Goal: Task Accomplishment & Management: Use online tool/utility

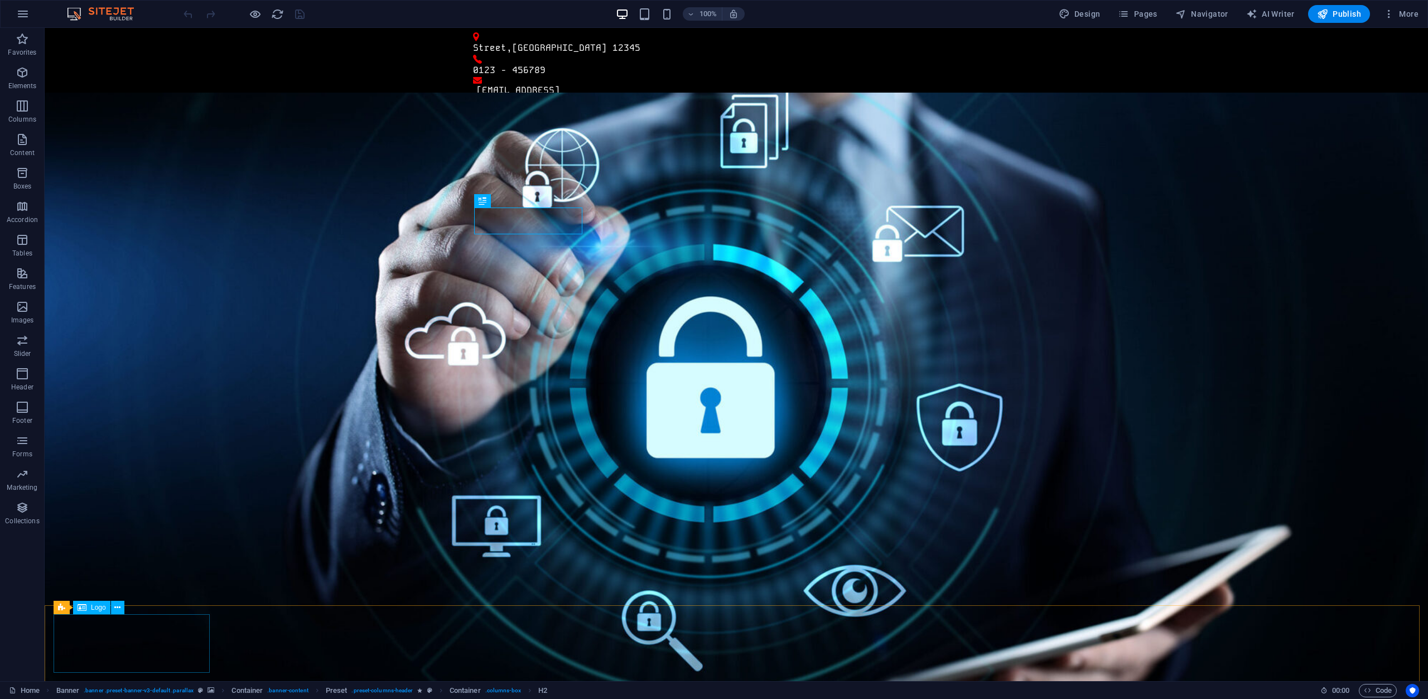
click at [94, 608] on span "Logo" at bounding box center [98, 607] width 15 height 7
click at [117, 605] on icon at bounding box center [117, 608] width 6 height 12
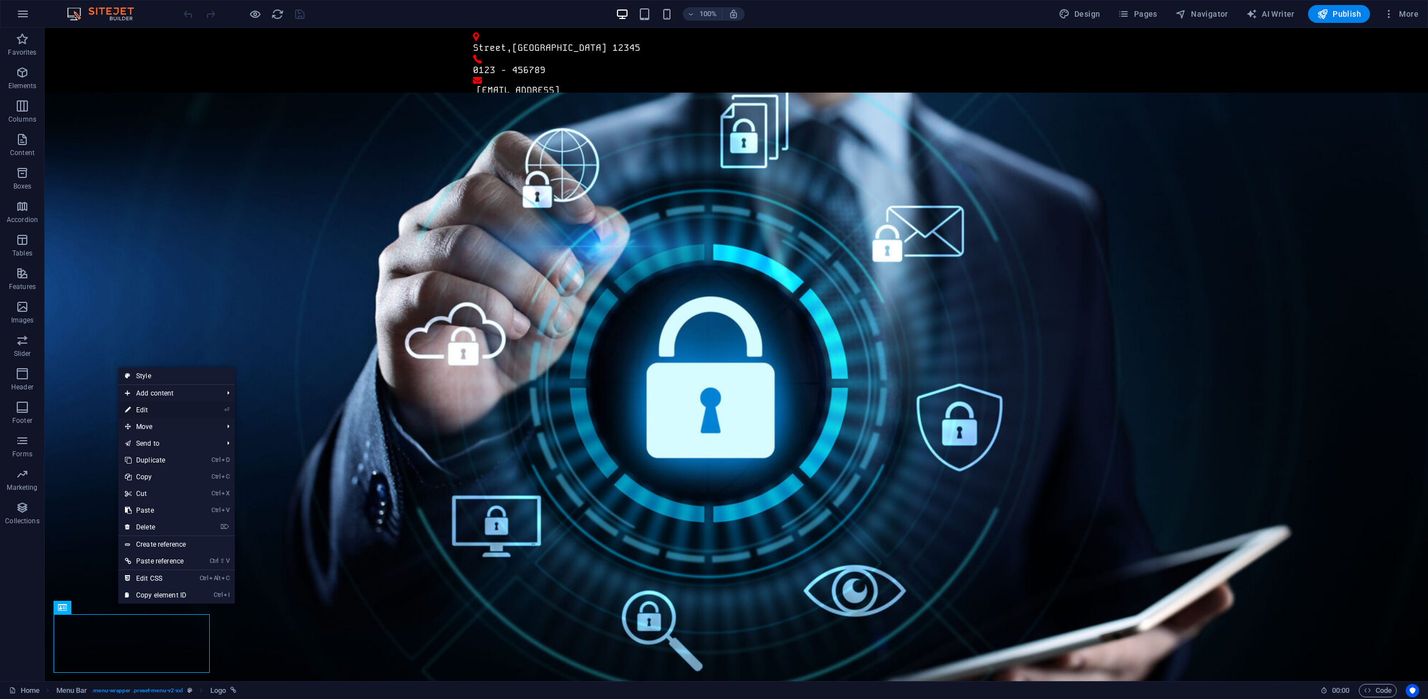
click at [143, 414] on link "⏎ Edit" at bounding box center [155, 410] width 75 height 17
select select "px"
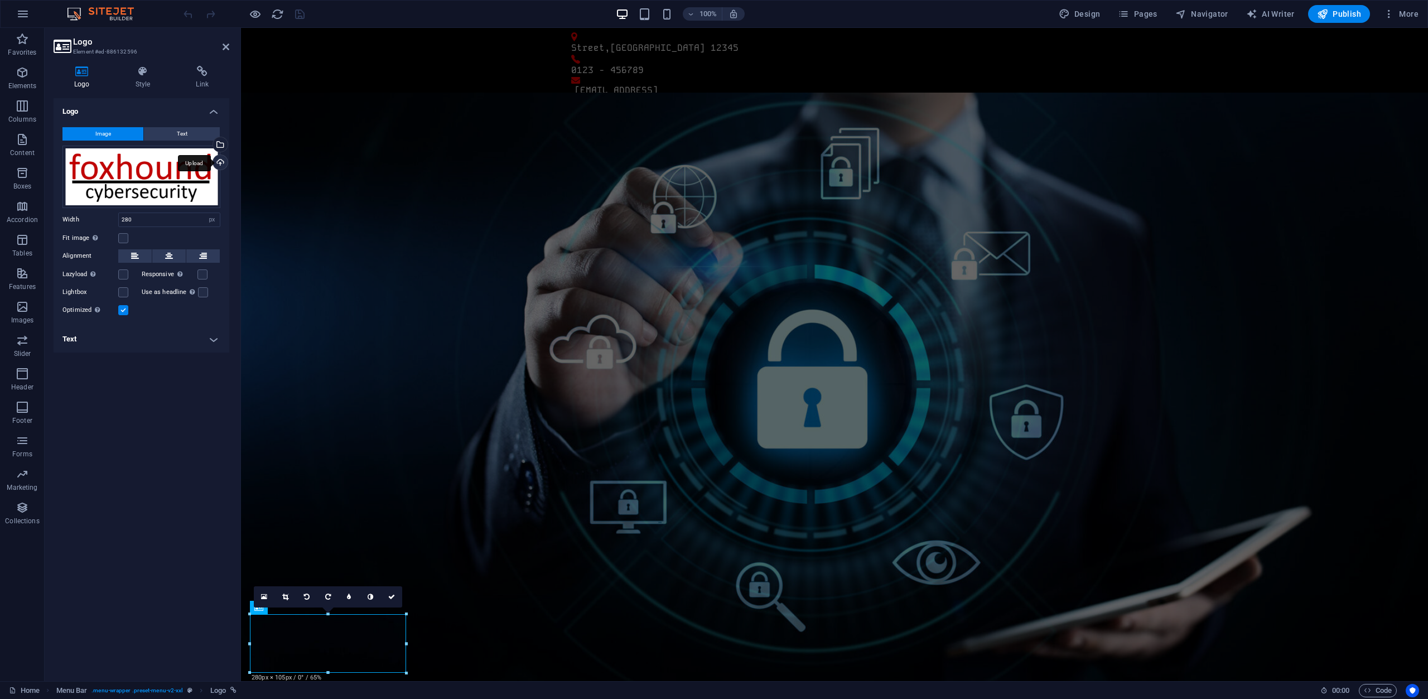
click at [220, 159] on div "Upload" at bounding box center [219, 163] width 17 height 17
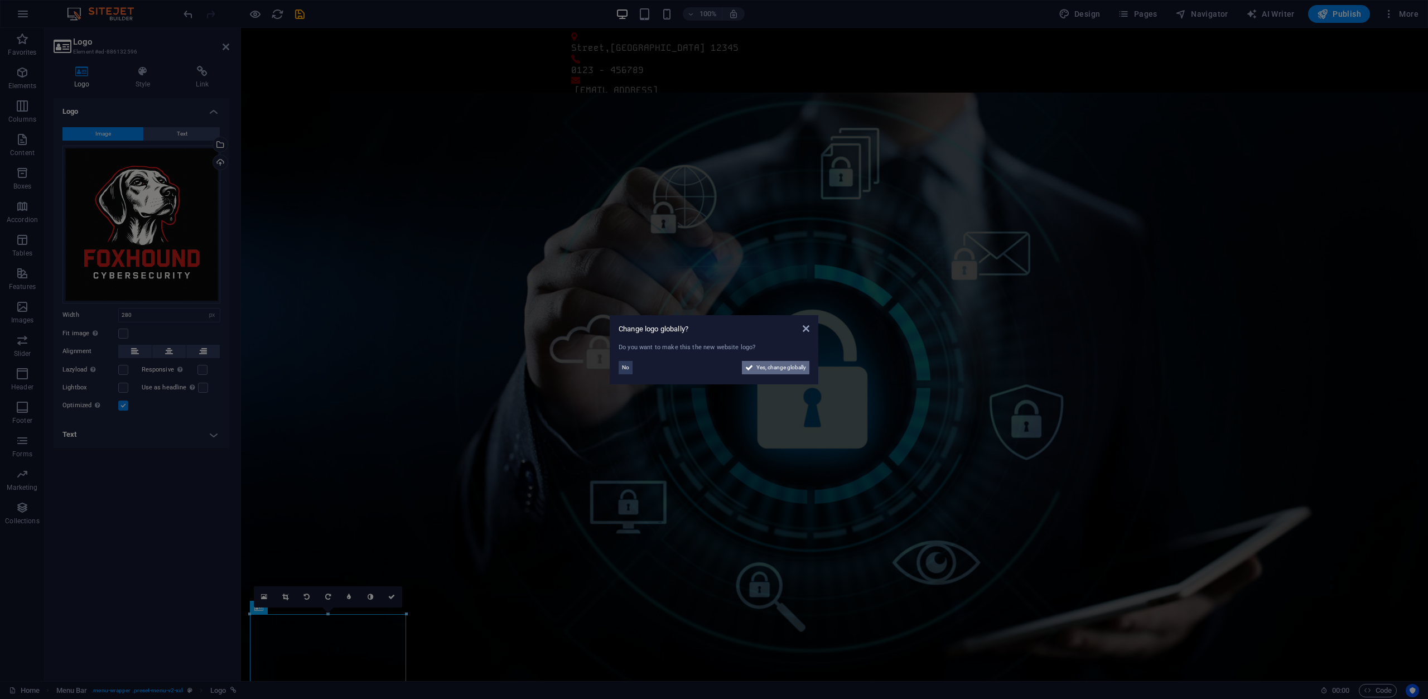
click at [773, 370] on span "Yes, change globally" at bounding box center [781, 367] width 50 height 13
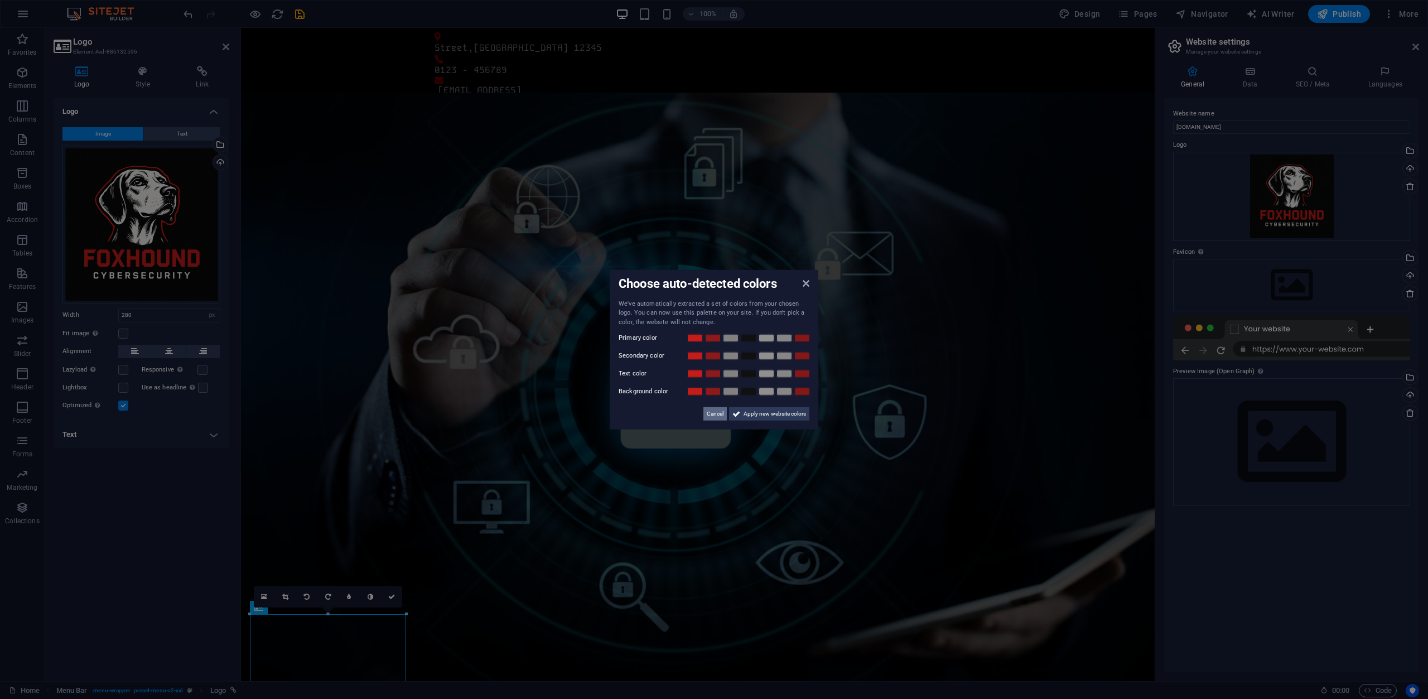
click at [712, 411] on span "Cancel" at bounding box center [715, 413] width 17 height 13
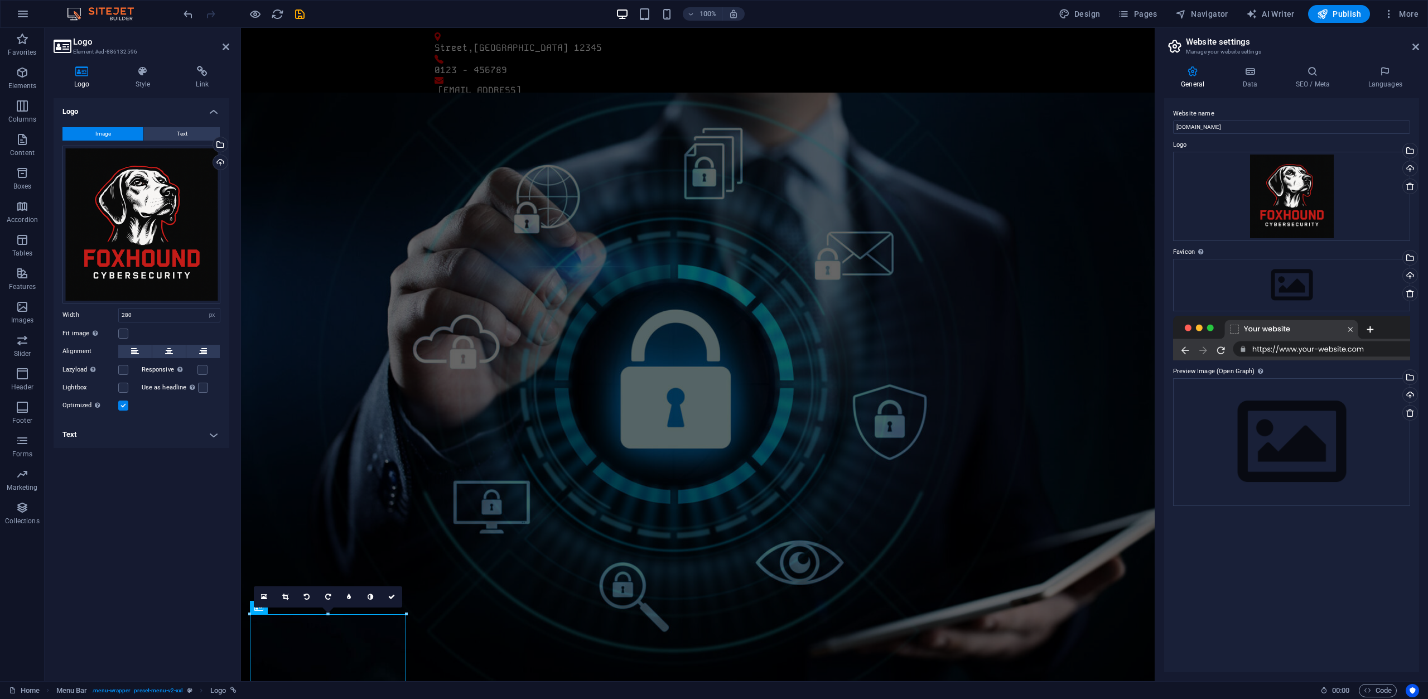
click at [248, 18] on div at bounding box center [243, 14] width 125 height 18
click at [252, 13] on icon "button" at bounding box center [255, 14] width 13 height 13
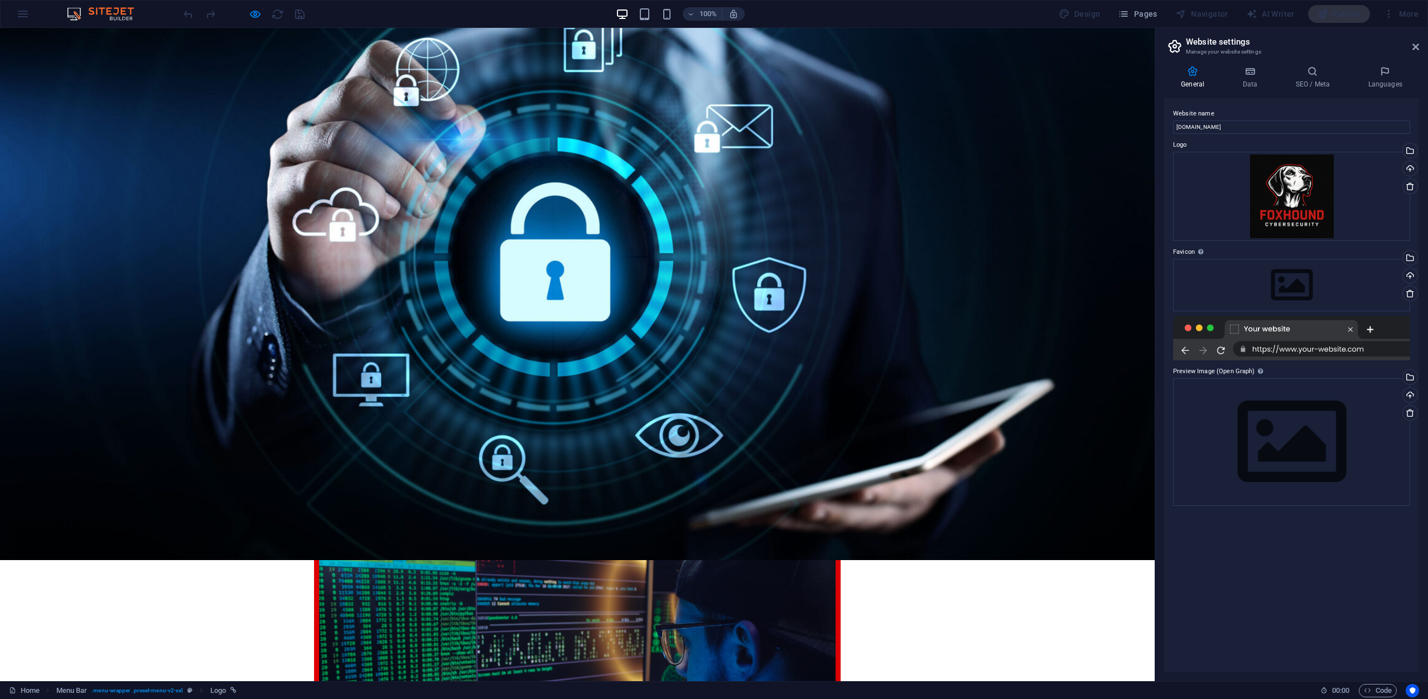
scroll to position [167, 0]
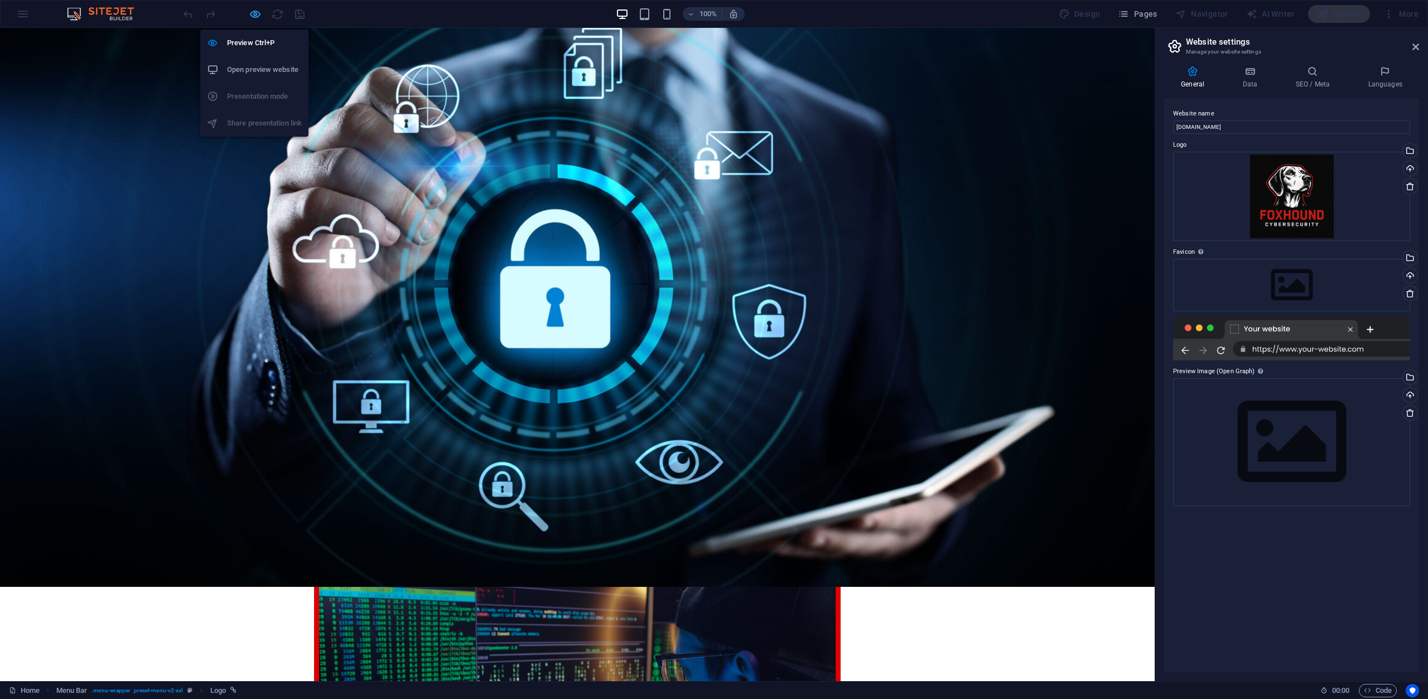
click at [255, 11] on icon "button" at bounding box center [255, 14] width 13 height 13
select select "px"
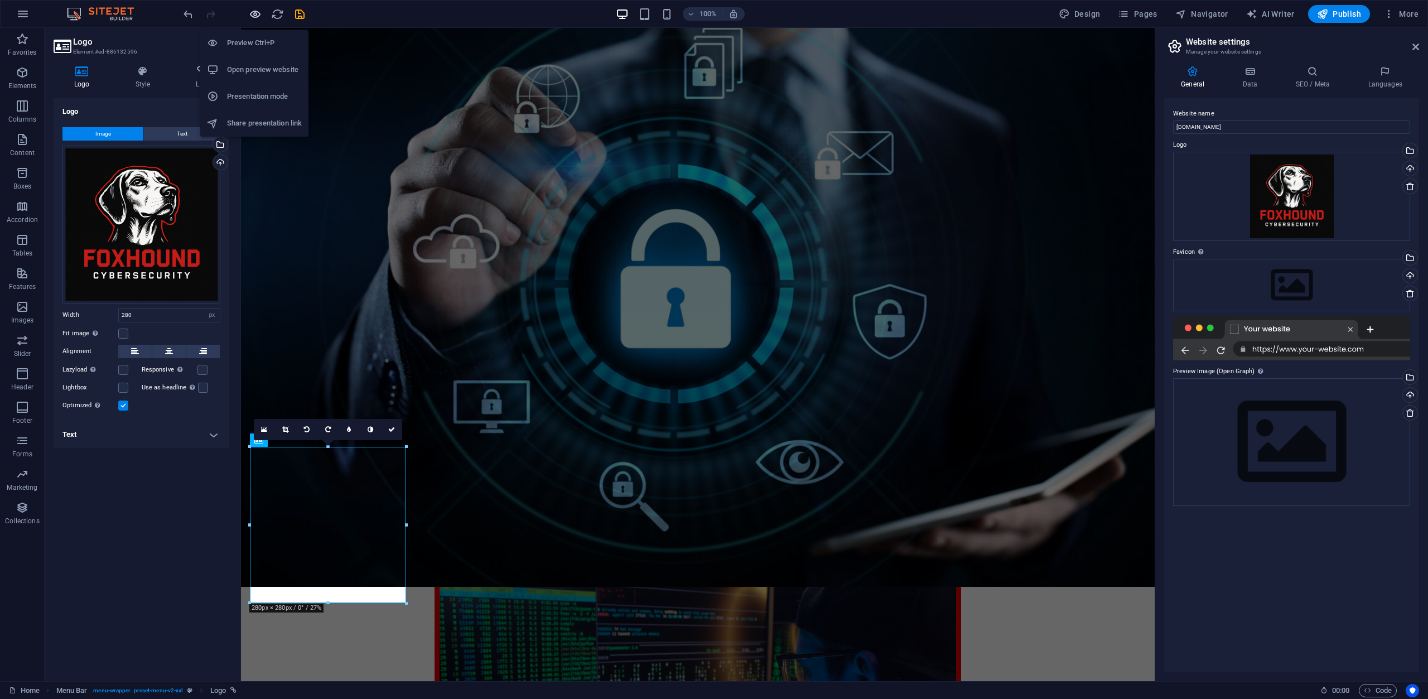
click at [254, 9] on icon "button" at bounding box center [255, 14] width 13 height 13
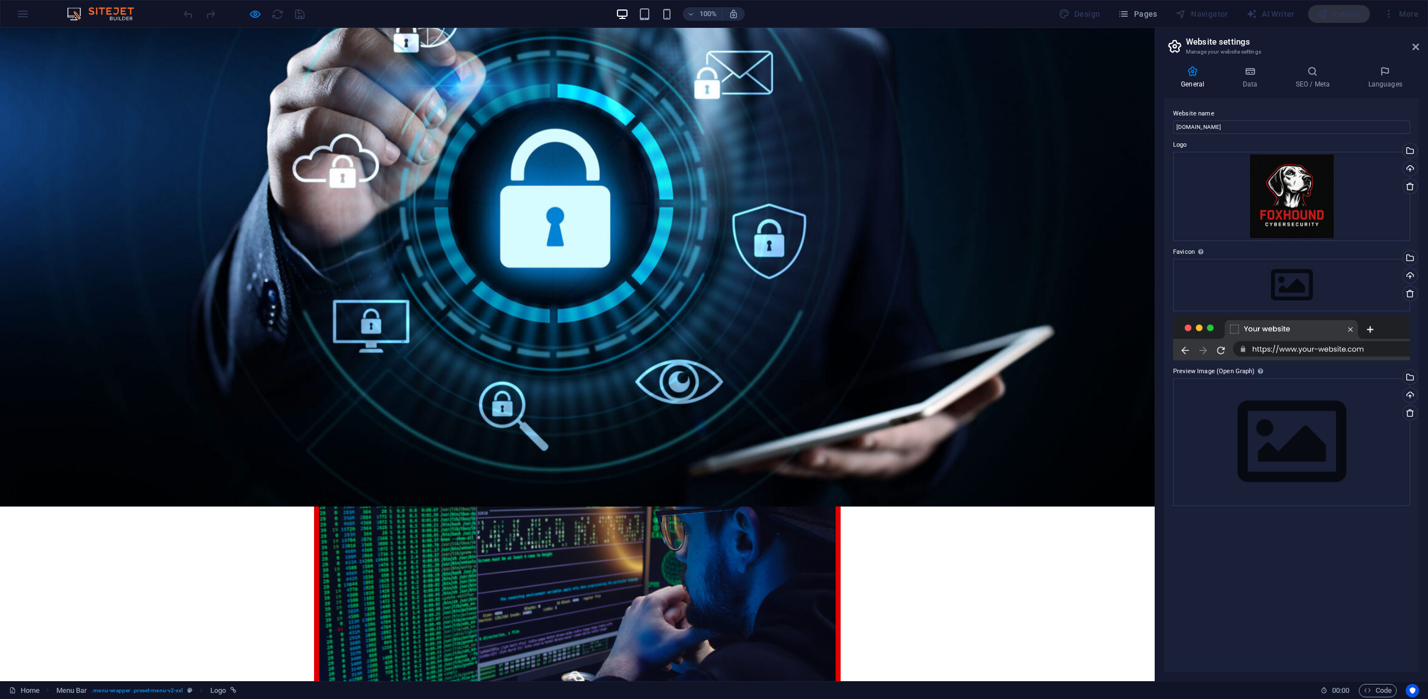
scroll to position [279, 0]
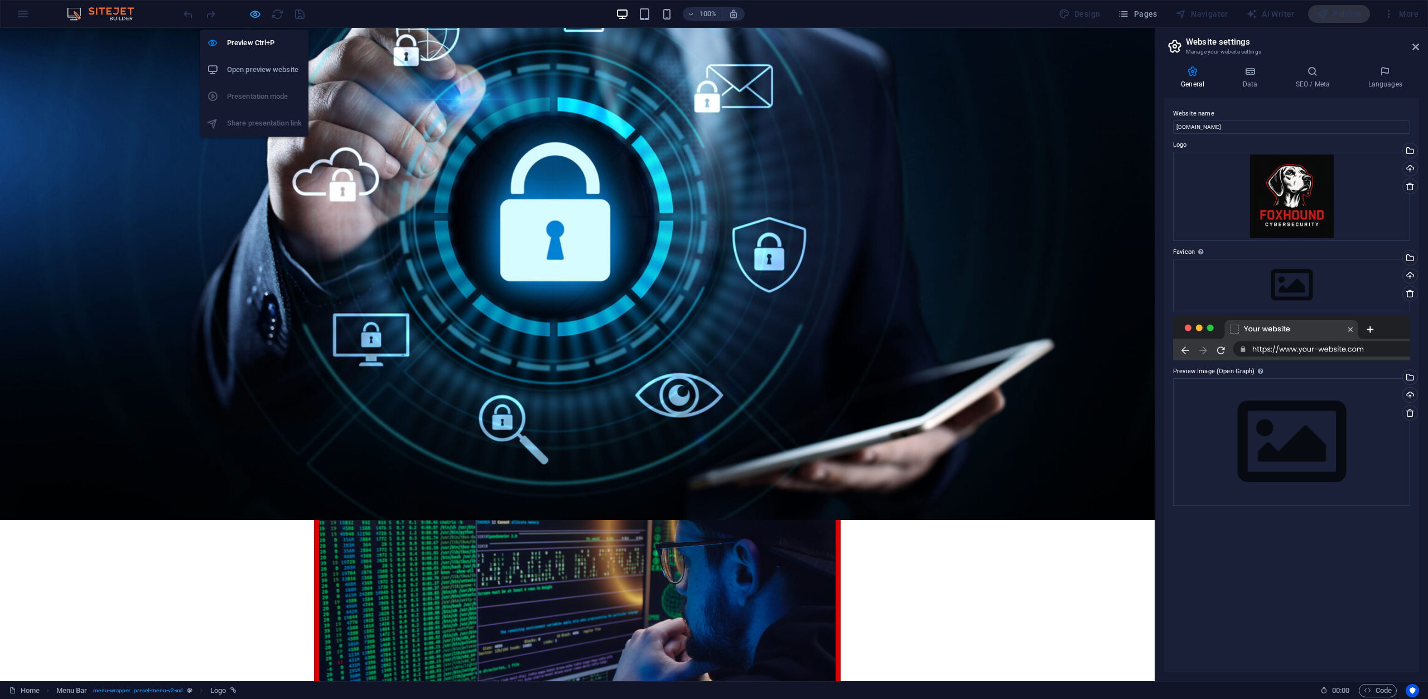
click at [254, 12] on icon "button" at bounding box center [255, 14] width 13 height 13
select select "px"
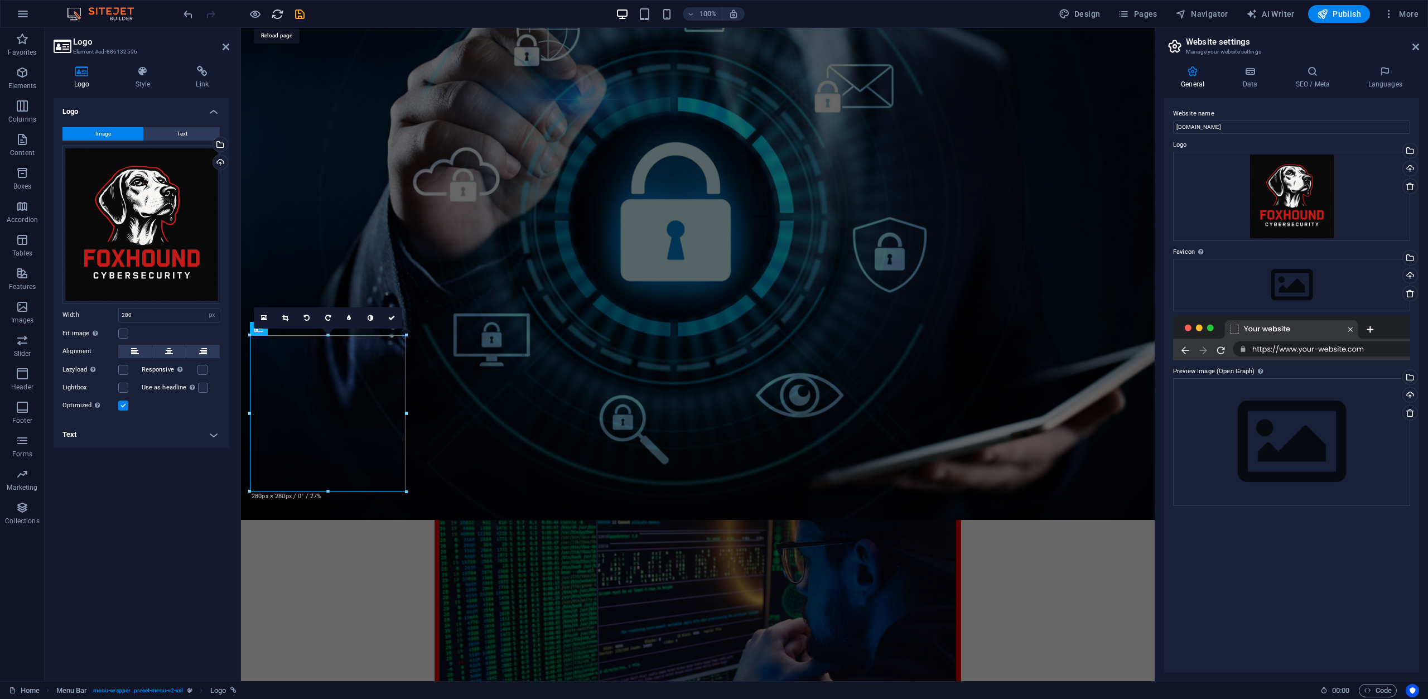
click at [271, 12] on icon "reload" at bounding box center [277, 14] width 13 height 13
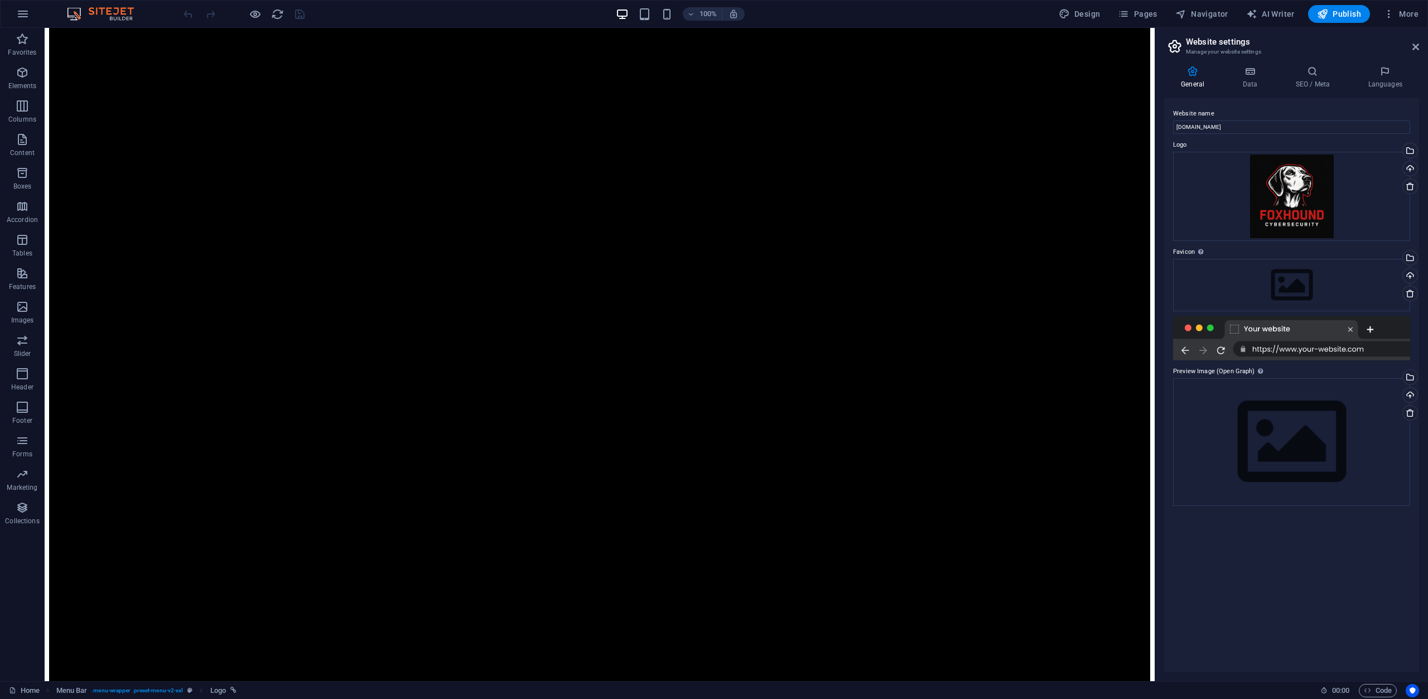
scroll to position [56, 0]
